Goal: Navigation & Orientation: Find specific page/section

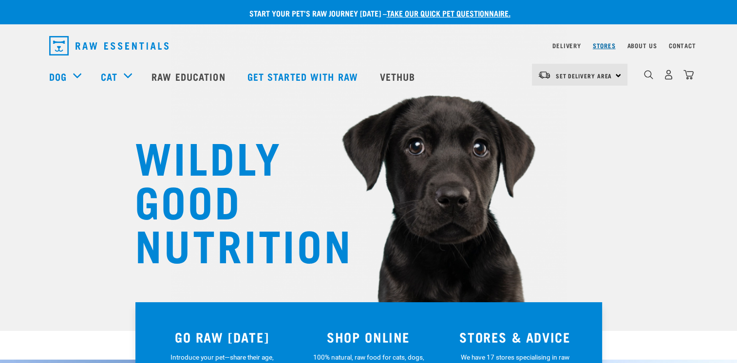
click at [601, 46] on link "Stores" at bounding box center [604, 45] width 23 height 3
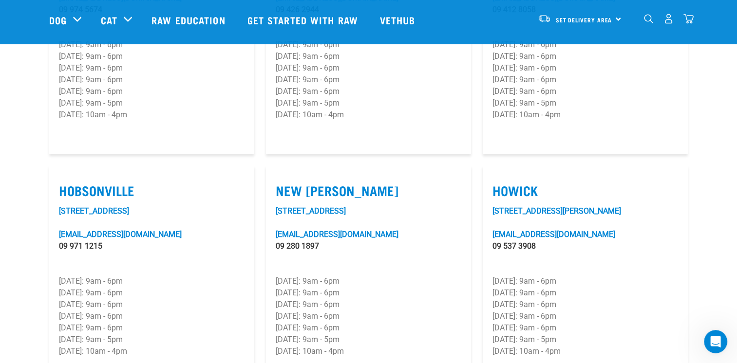
scroll to position [651, 0]
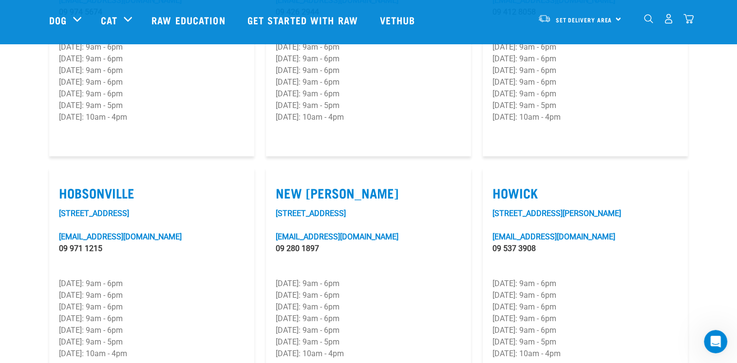
click at [614, 18] on div "Set Delivery Area North Island South Island" at bounding box center [579, 19] width 95 height 22
click at [579, 52] on link "[GEOGRAPHIC_DATA]" at bounding box center [579, 46] width 94 height 21
